Goal: Task Accomplishment & Management: Manage account settings

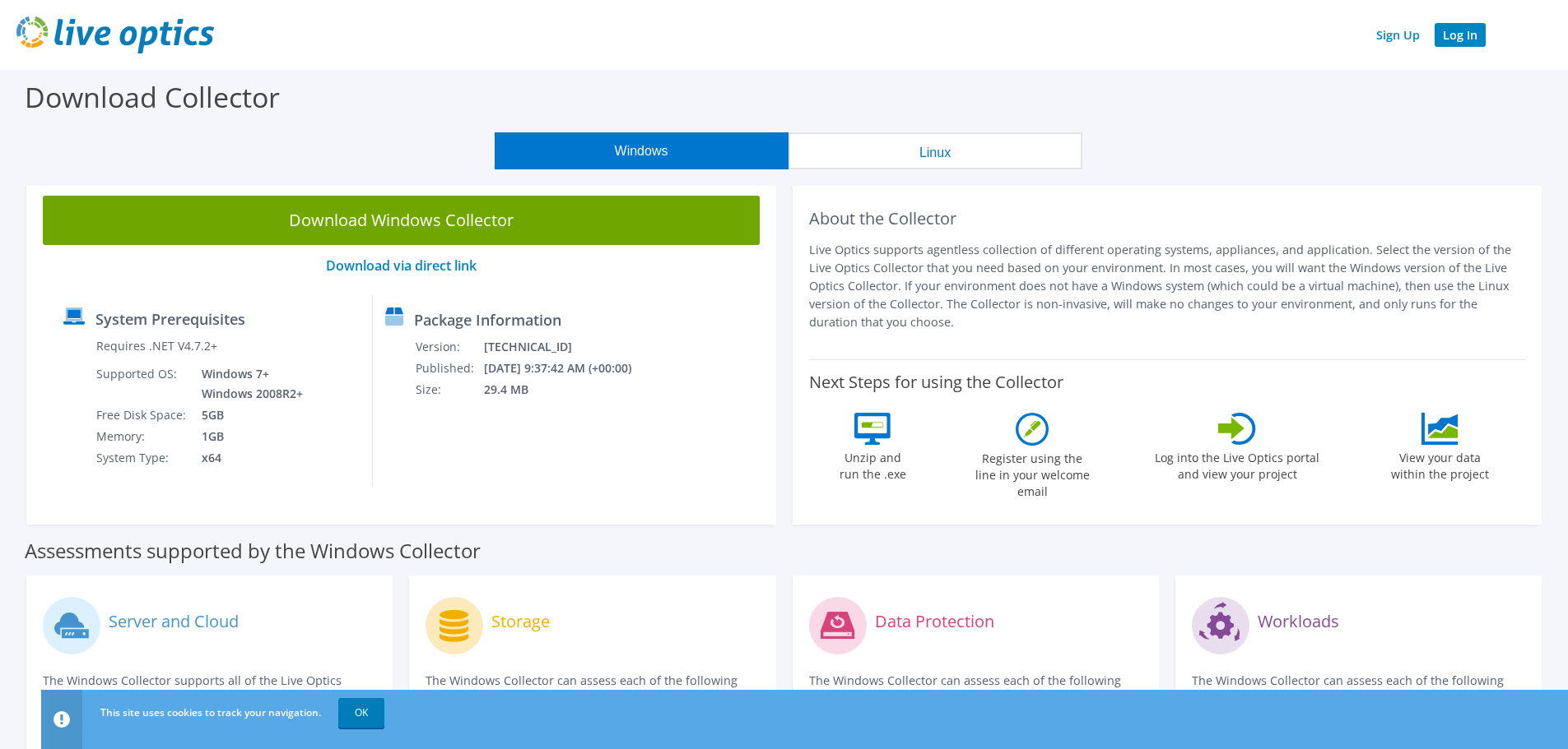
click at [1459, 36] on link "Log In" at bounding box center [1460, 35] width 51 height 24
click at [1401, 31] on link "Sign Up" at bounding box center [1398, 35] width 60 height 24
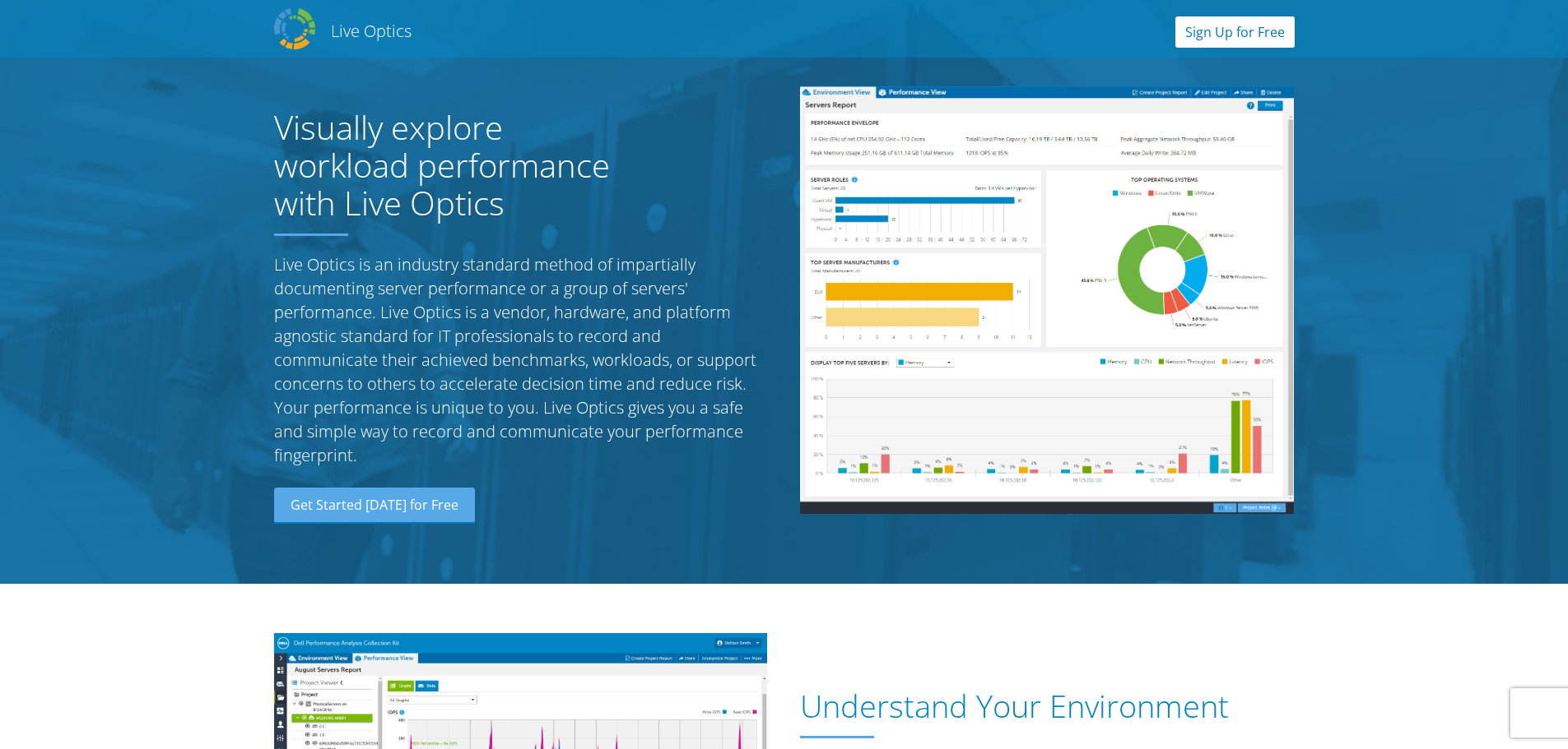
click at [1215, 19] on link "Sign Up for Free" at bounding box center [1235, 32] width 119 height 31
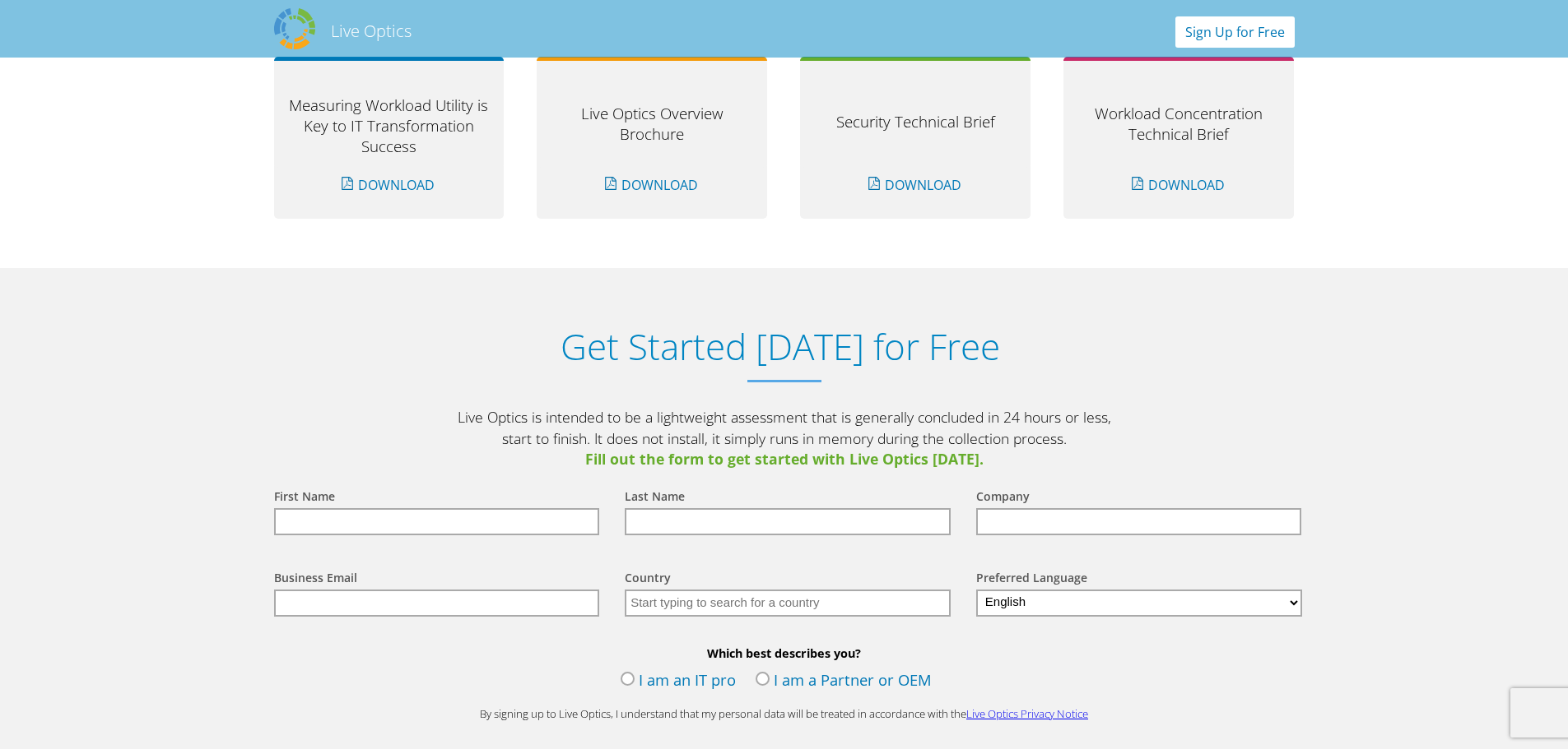
scroll to position [1716, 0]
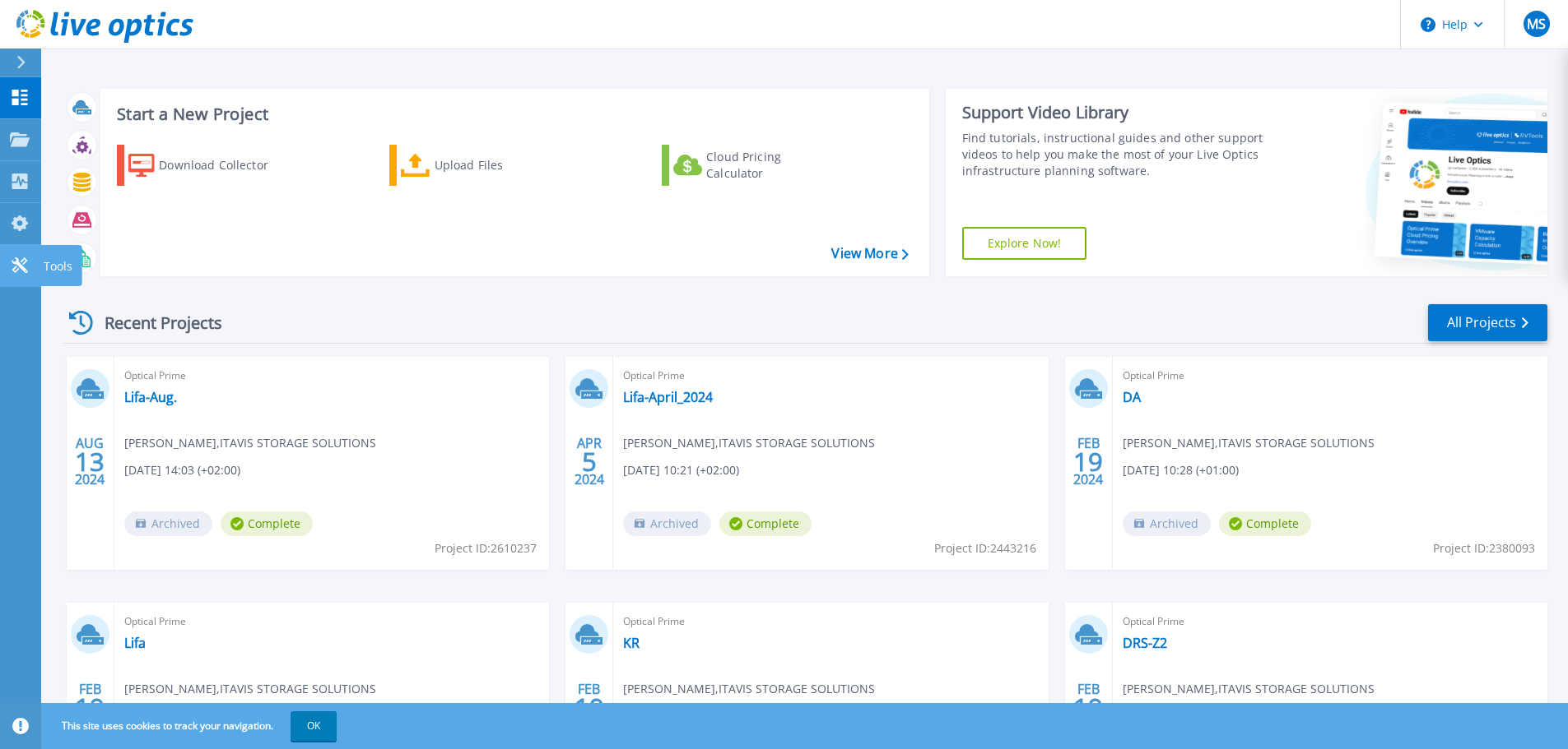
click at [19, 262] on icon at bounding box center [19, 265] width 19 height 16
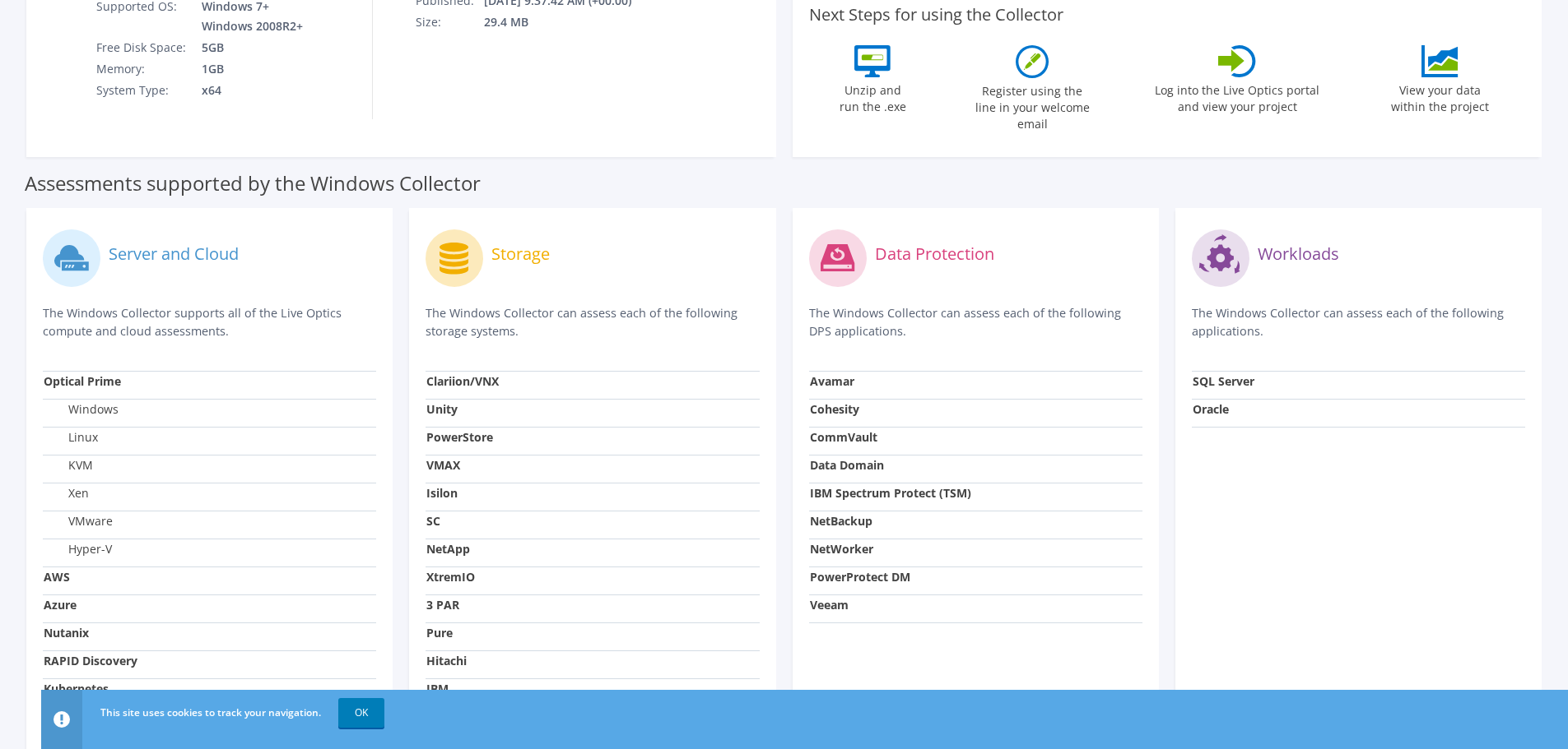
scroll to position [473, 0]
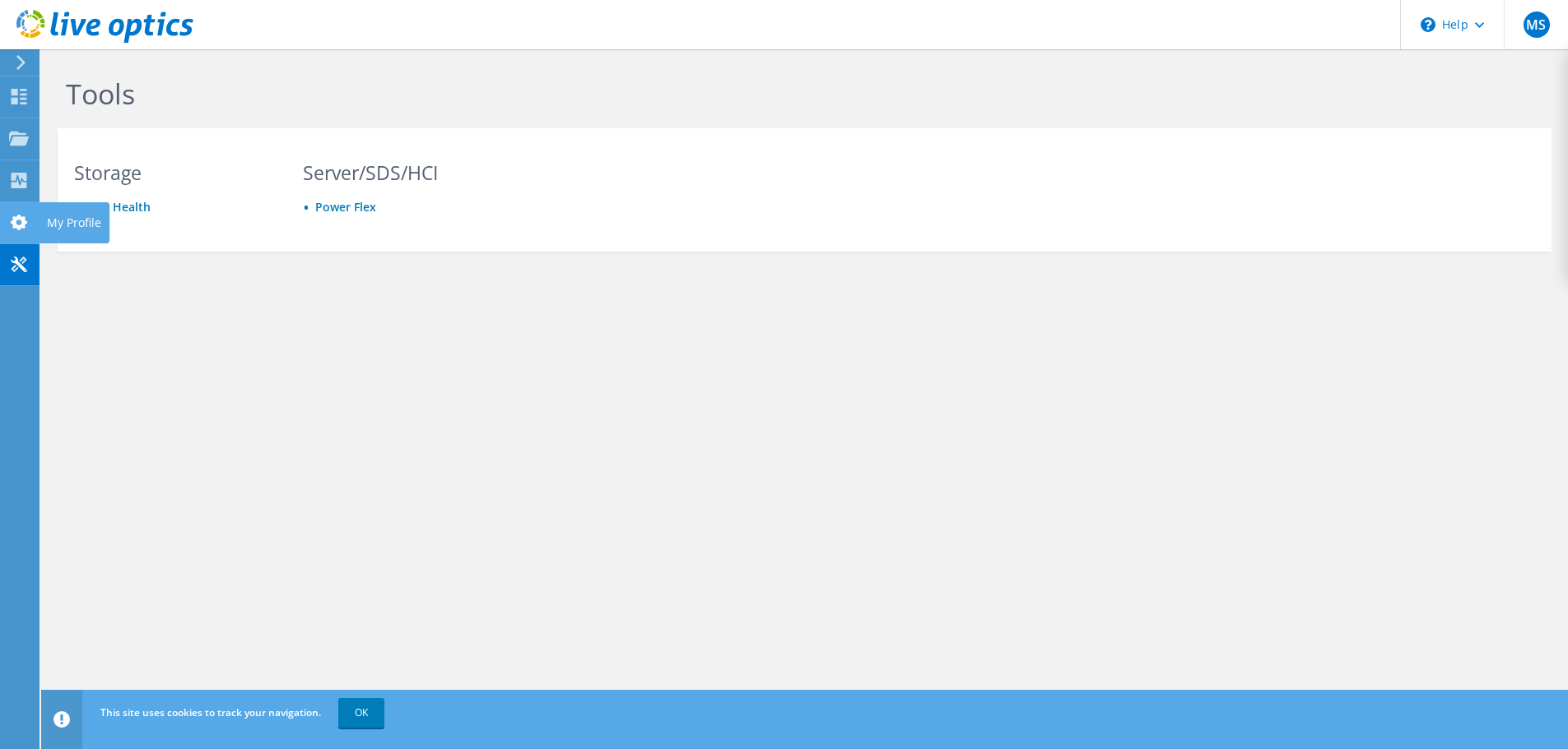
click at [19, 221] on icon at bounding box center [19, 222] width 19 height 16
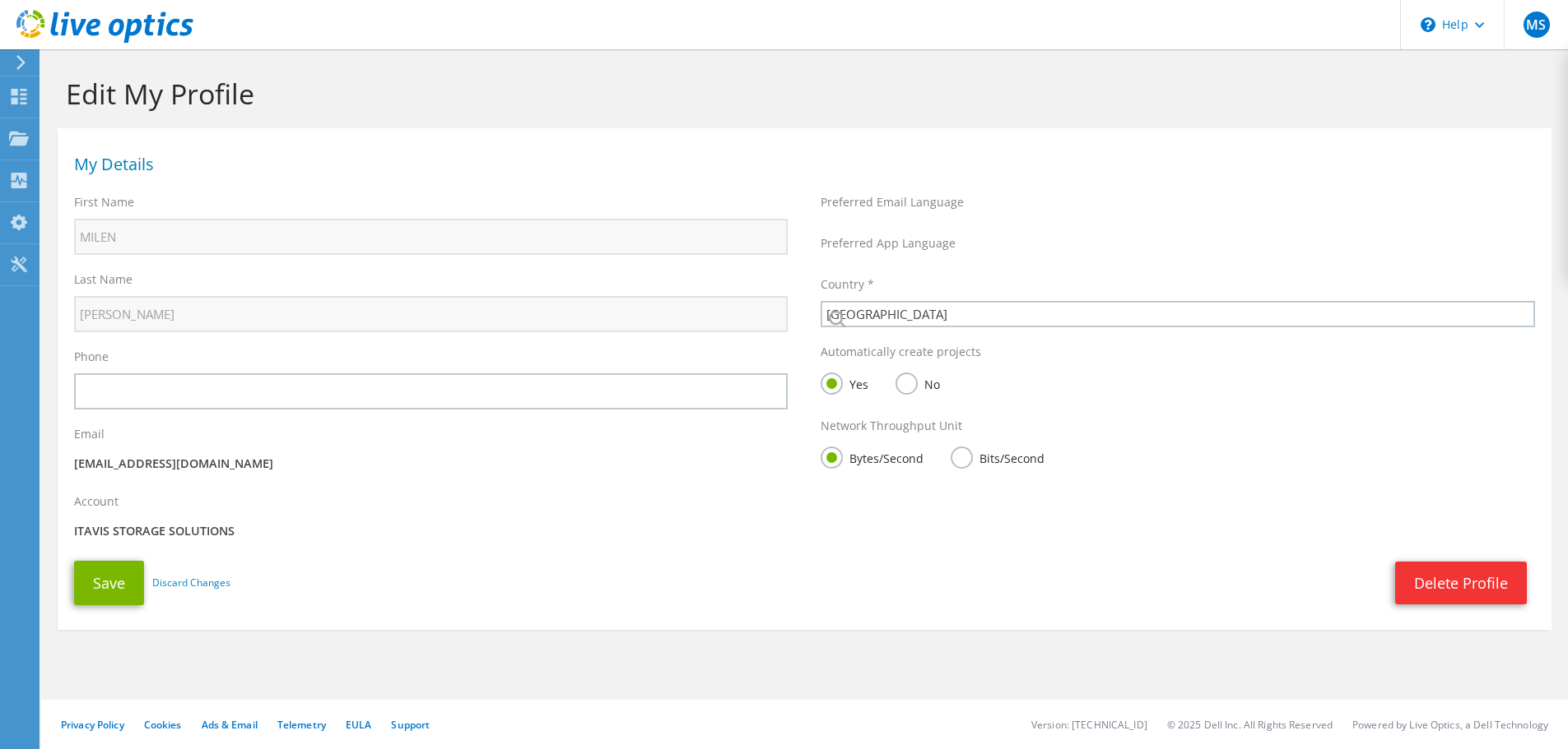
select select "58"
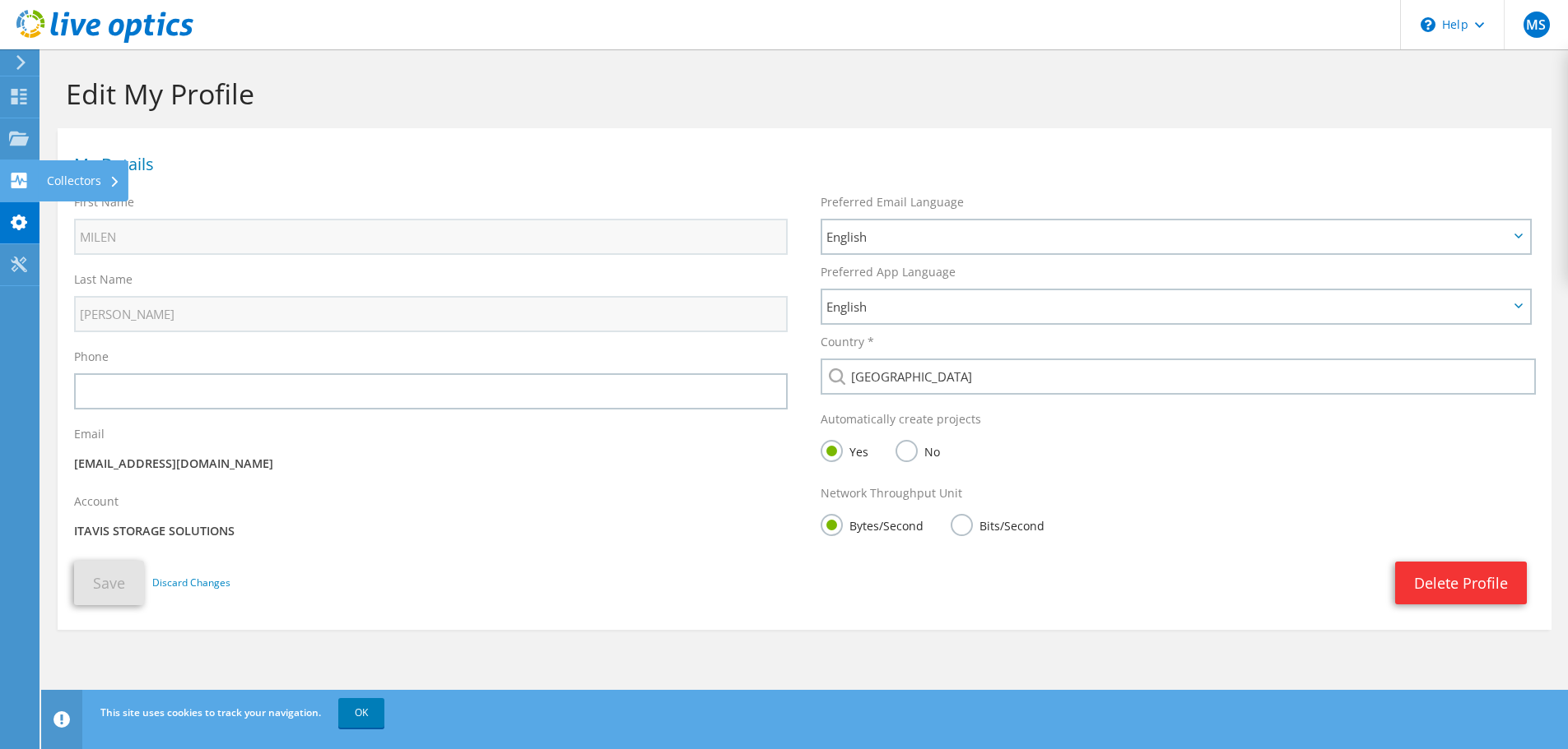
click at [19, 189] on div at bounding box center [19, 182] width 19 height 19
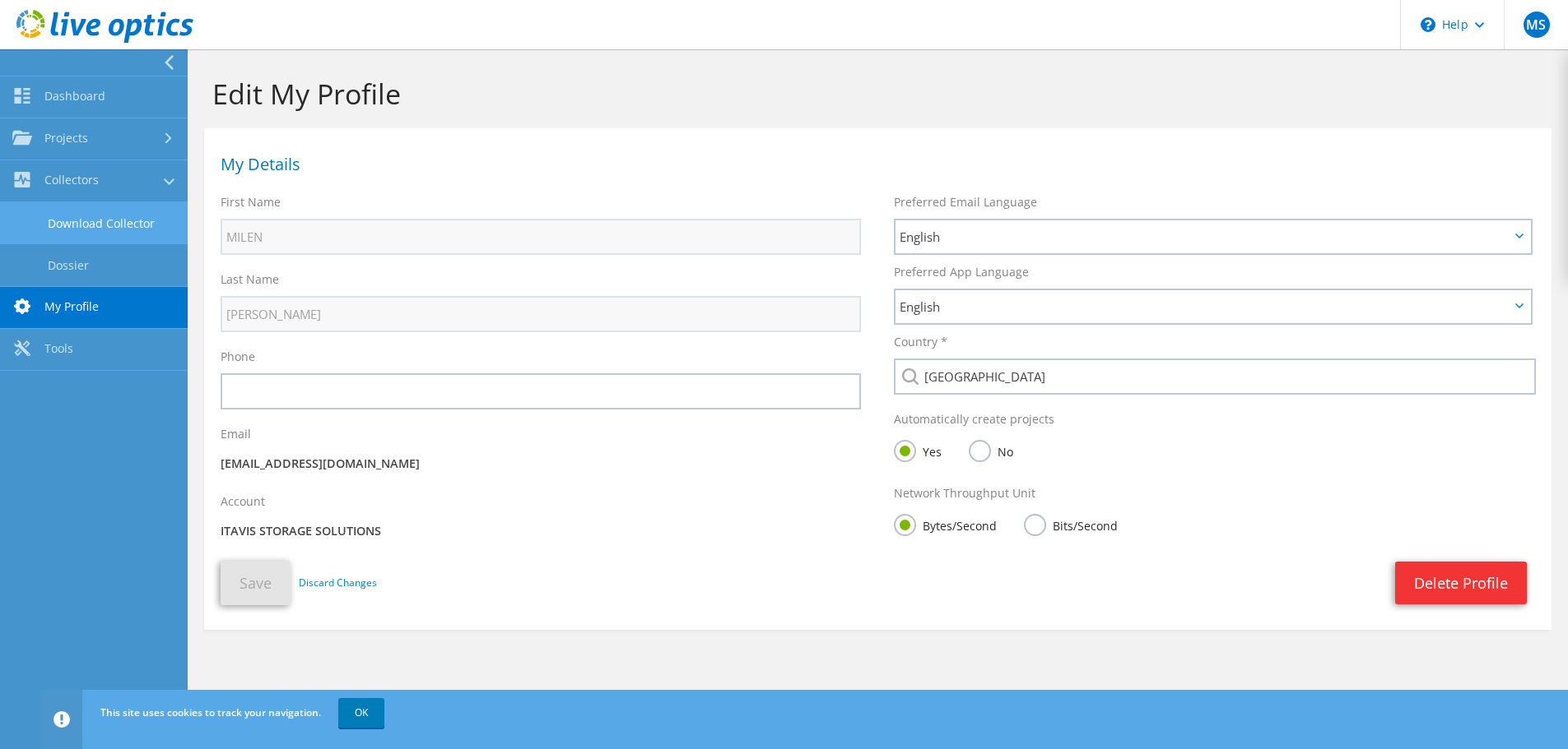
click at [70, 219] on link "Download Collector" at bounding box center [94, 223] width 188 height 42
